Goal: Information Seeking & Learning: Check status

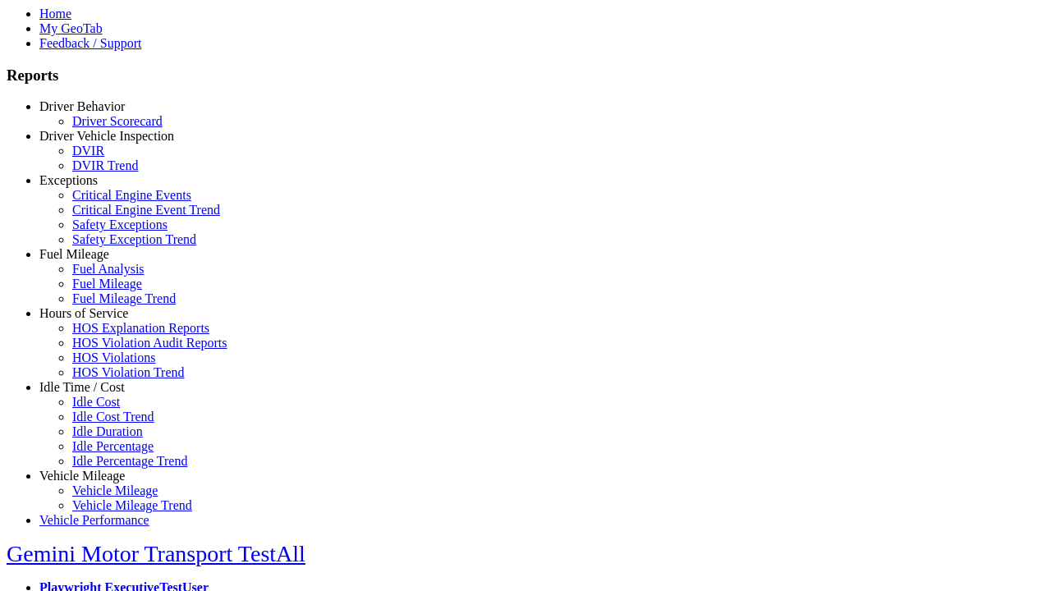
click at [94, 261] on link "Fuel Mileage" at bounding box center [74, 254] width 70 height 14
click at [107, 305] on link "Fuel Mileage Trend" at bounding box center [123, 298] width 103 height 14
select select "**********"
type input "**********"
